Goal: Task Accomplishment & Management: Complete application form

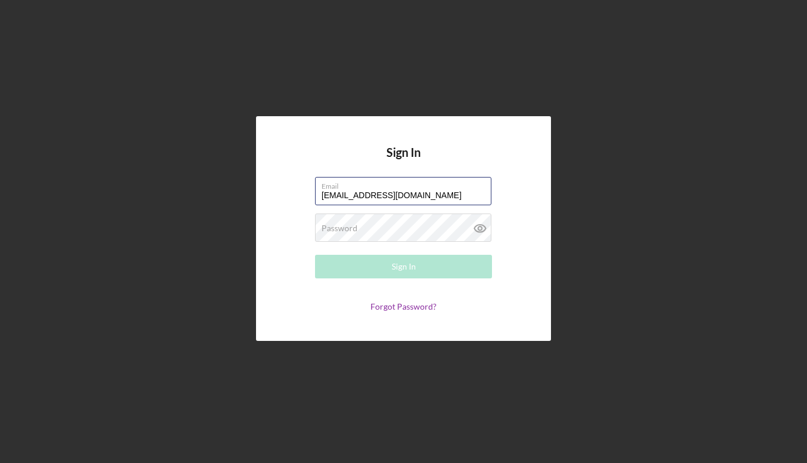
type input "[EMAIL_ADDRESS][DOMAIN_NAME]"
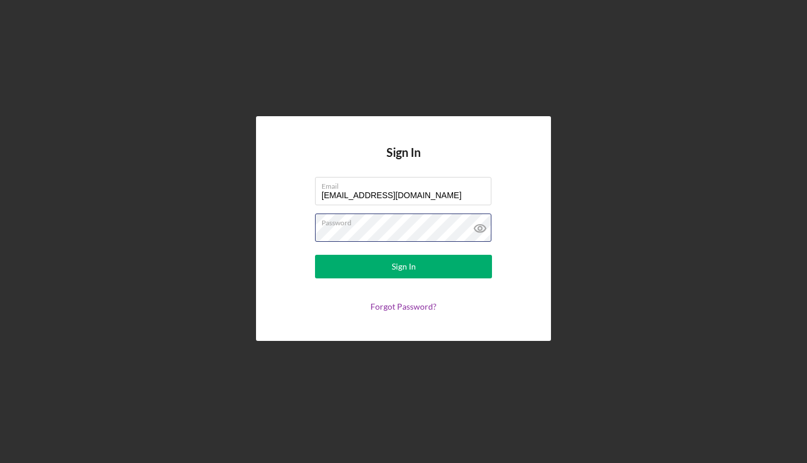
click at [315, 255] on button "Sign In" at bounding box center [403, 267] width 177 height 24
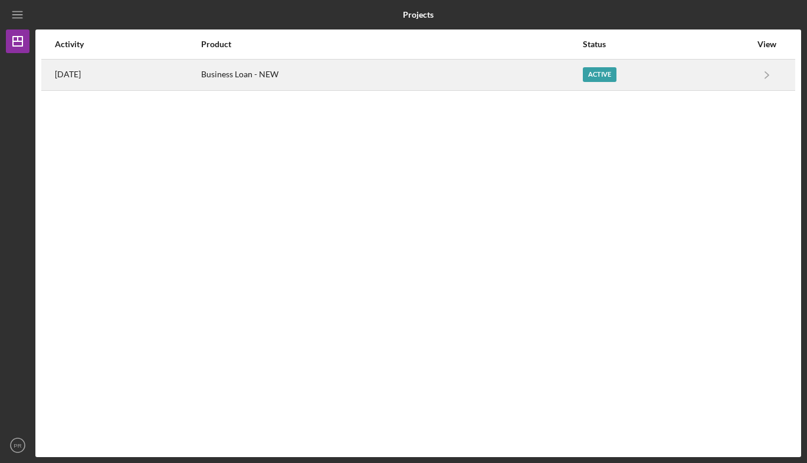
click at [410, 64] on div "Business Loan - NEW" at bounding box center [391, 74] width 380 height 29
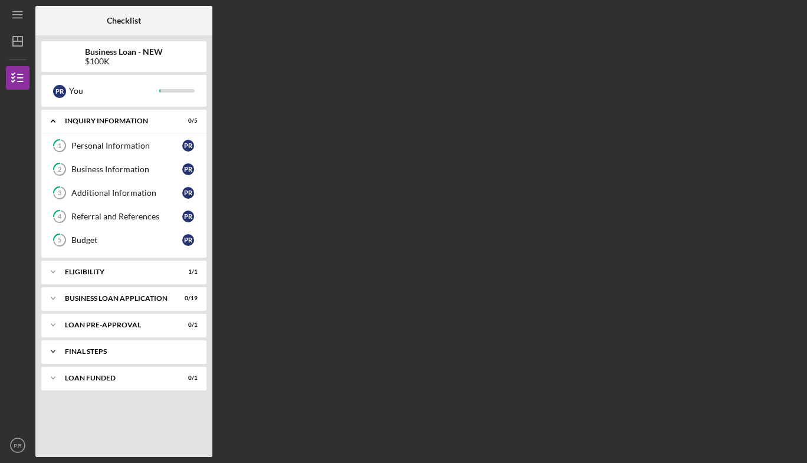
click at [80, 357] on div "Icon/Expander FINAL STEPS 0 / 5" at bounding box center [123, 352] width 165 height 24
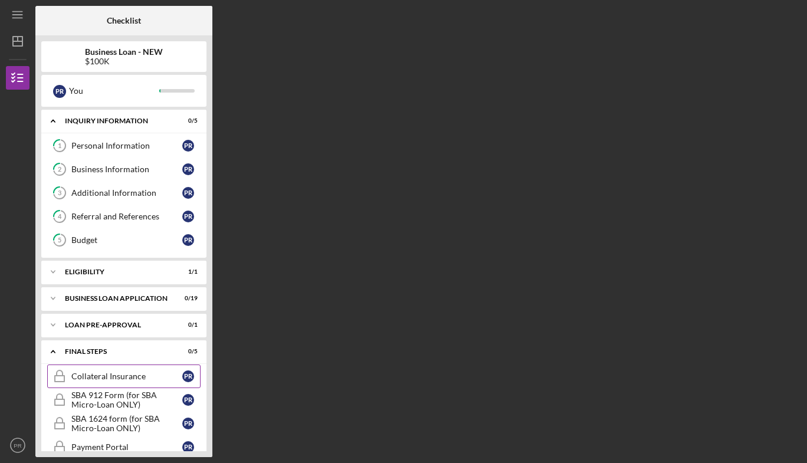
click at [87, 373] on div "Collateral Insurance" at bounding box center [126, 376] width 111 height 9
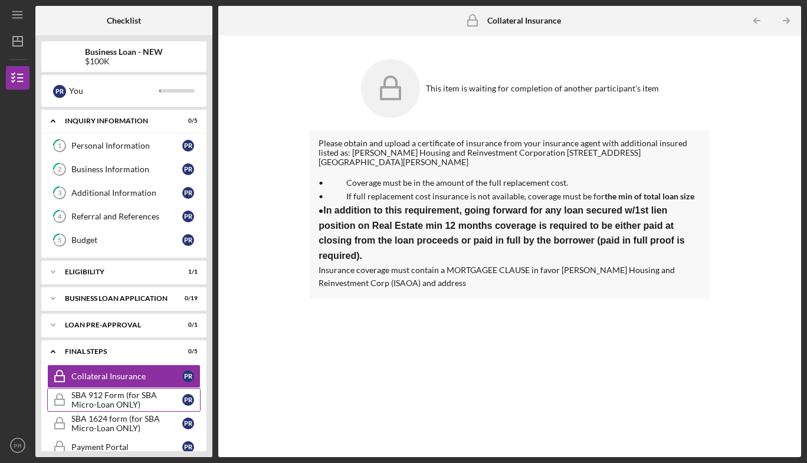
click at [109, 399] on div "SBA 912 Form (for SBA Micro-Loan ONLY)" at bounding box center [126, 400] width 111 height 19
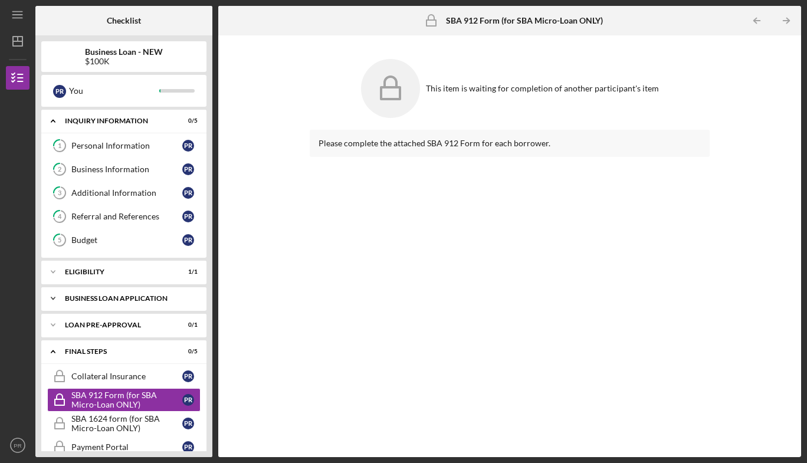
click at [110, 296] on div "BUSINESS LOAN APPLICATION" at bounding box center [128, 298] width 127 height 7
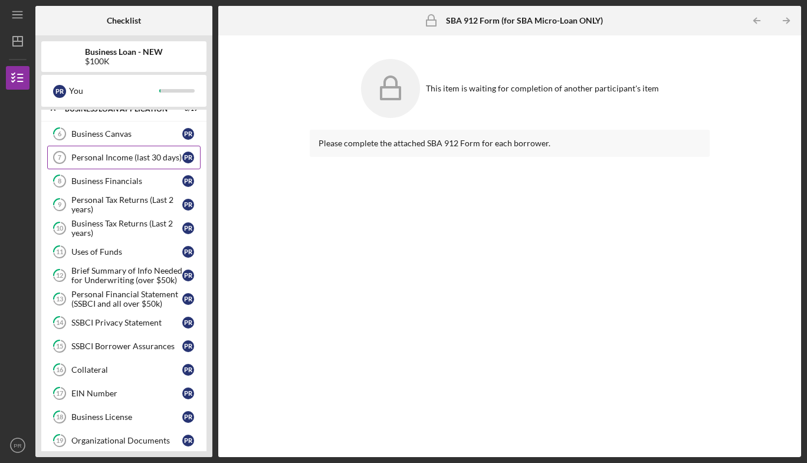
scroll to position [221, 0]
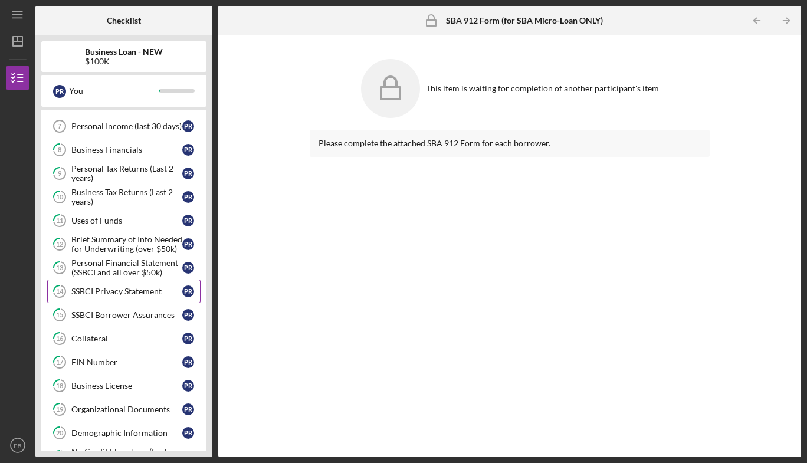
click at [130, 295] on div "SSBCI Privacy Statement" at bounding box center [126, 291] width 111 height 9
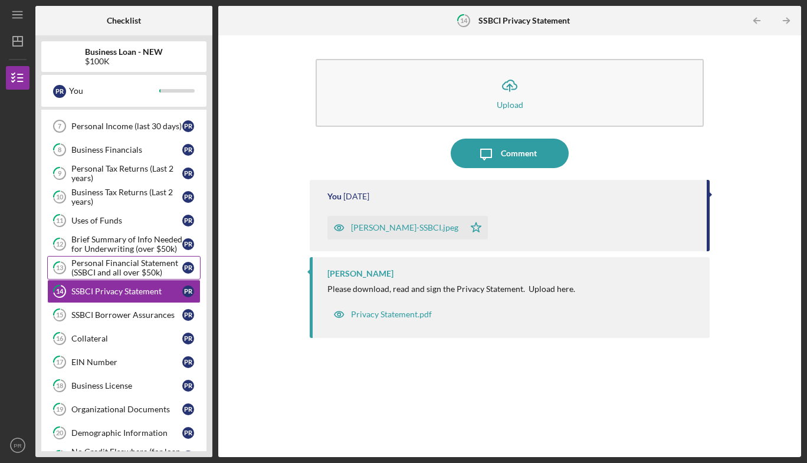
click at [132, 267] on div "Personal Financial Statement (SSBCI and all over $50k)" at bounding box center [126, 267] width 111 height 19
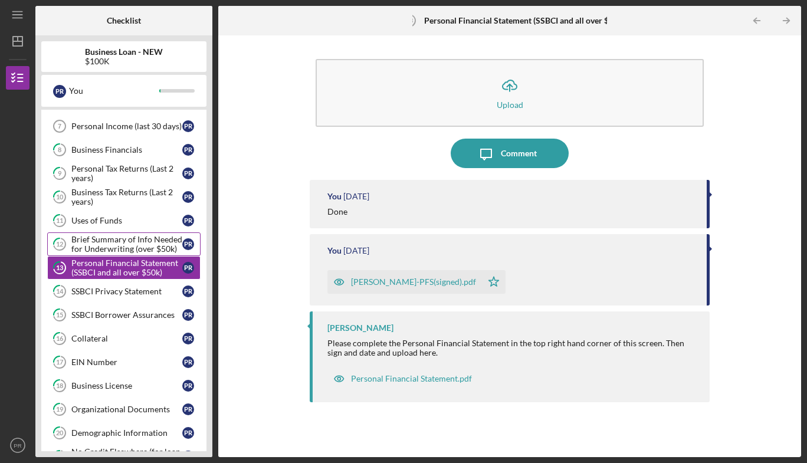
click at [124, 245] on div "Brief Summary of Info Needed for Underwriting (over $50k)" at bounding box center [126, 244] width 111 height 19
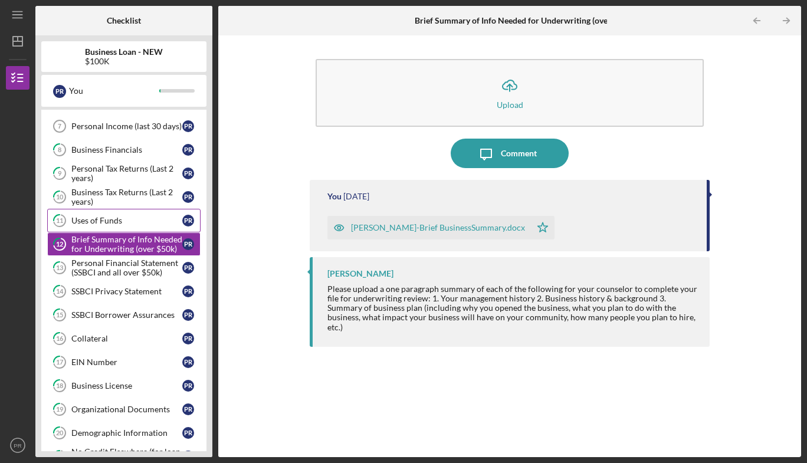
click at [114, 220] on div "Uses of Funds" at bounding box center [126, 220] width 111 height 9
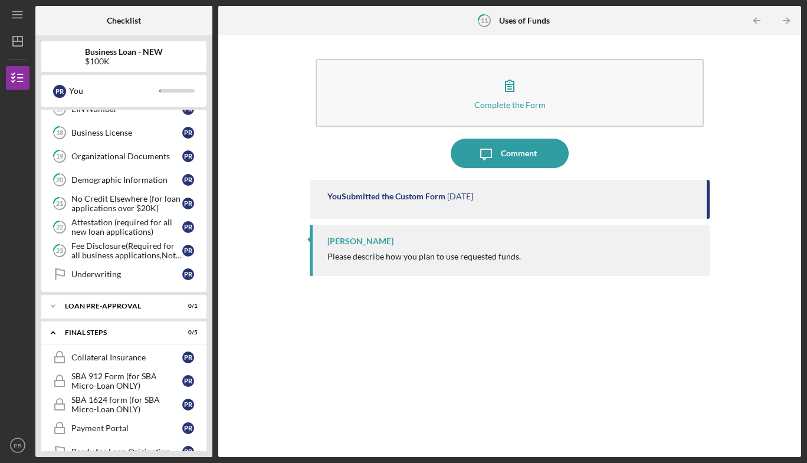
scroll to position [524, 0]
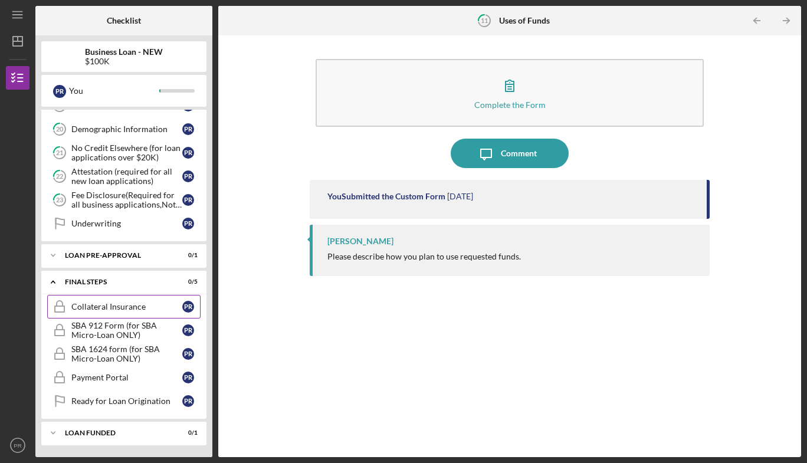
click at [124, 309] on div "Collateral Insurance" at bounding box center [126, 306] width 111 height 9
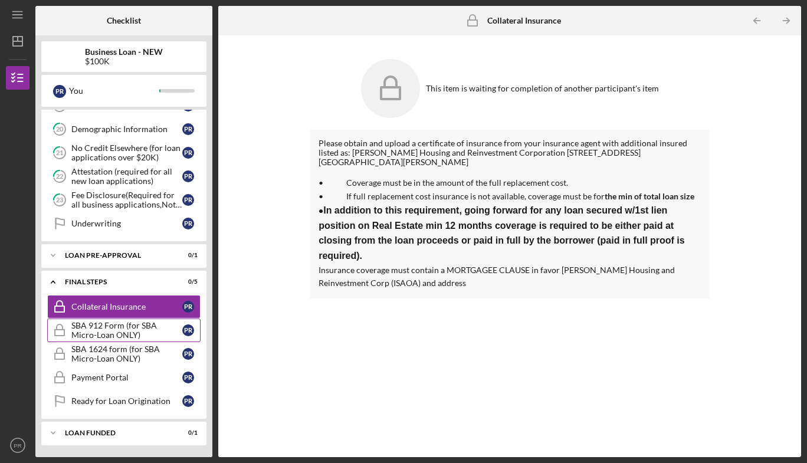
click at [122, 329] on div "SBA 912 Form (for SBA Micro-Loan ONLY)" at bounding box center [126, 330] width 111 height 19
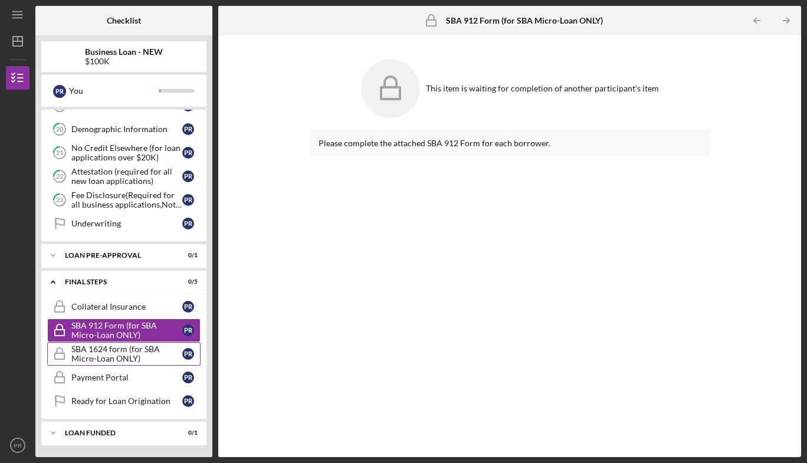
click at [98, 351] on div "SBA 1624 form (for SBA Micro-Loan ONLY)" at bounding box center [126, 354] width 111 height 19
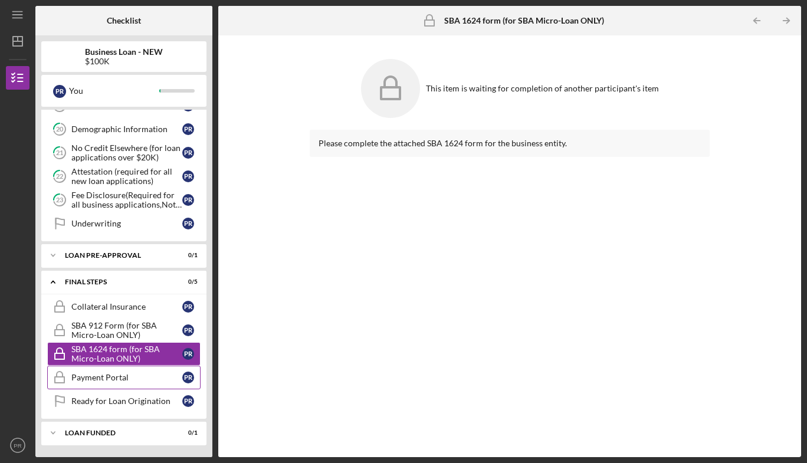
click at [102, 377] on div "Payment Portal" at bounding box center [126, 377] width 111 height 9
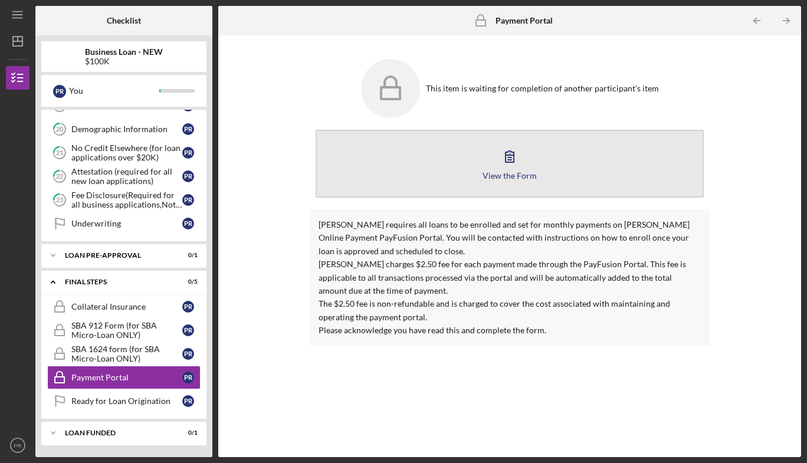
click at [511, 168] on icon "button" at bounding box center [509, 156] width 29 height 29
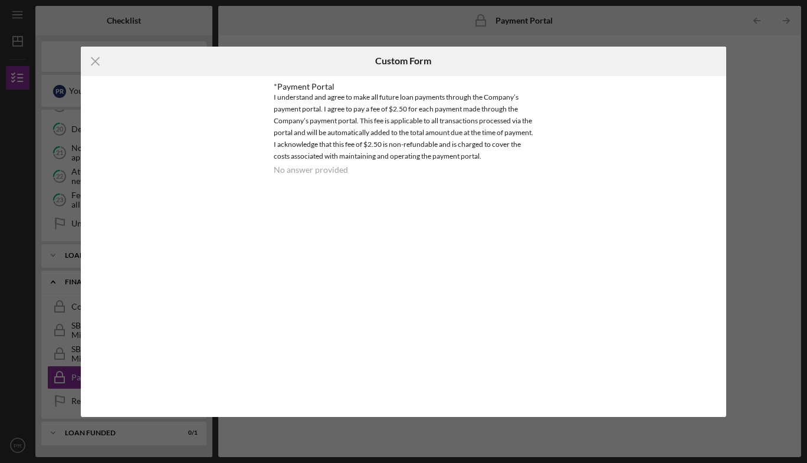
click at [333, 172] on div "No answer provided" at bounding box center [311, 169] width 74 height 9
click at [96, 61] on line at bounding box center [95, 61] width 8 height 8
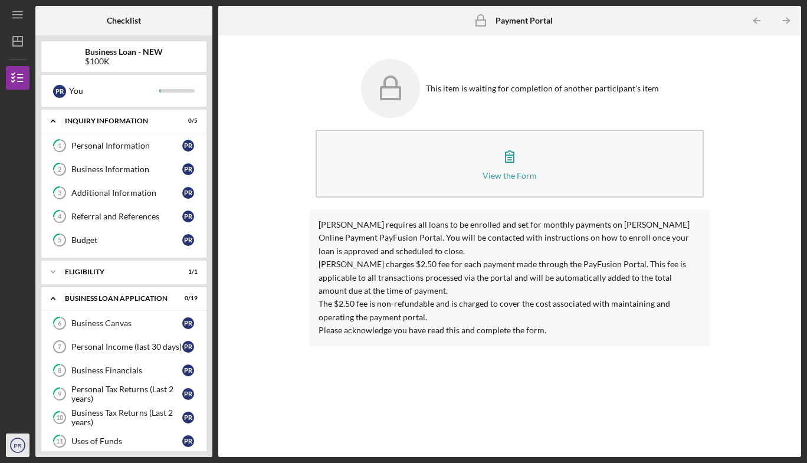
click at [17, 444] on text "PR" at bounding box center [18, 445] width 8 height 6
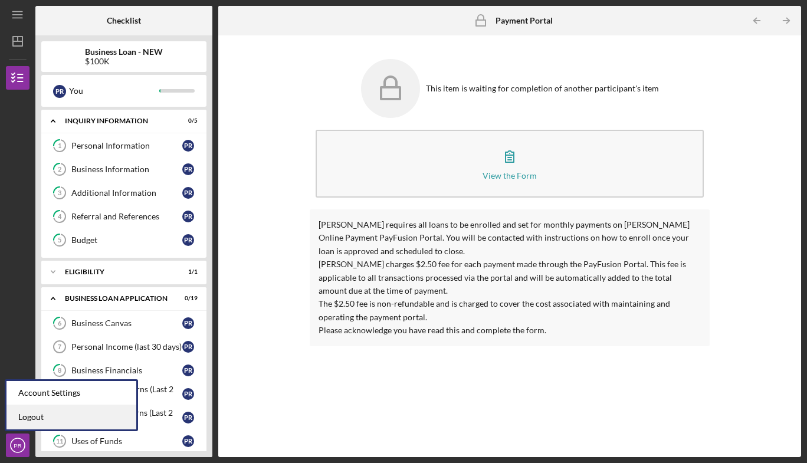
click at [55, 421] on link "Logout" at bounding box center [71, 417] width 130 height 24
